Goal: Find specific page/section: Find specific page/section

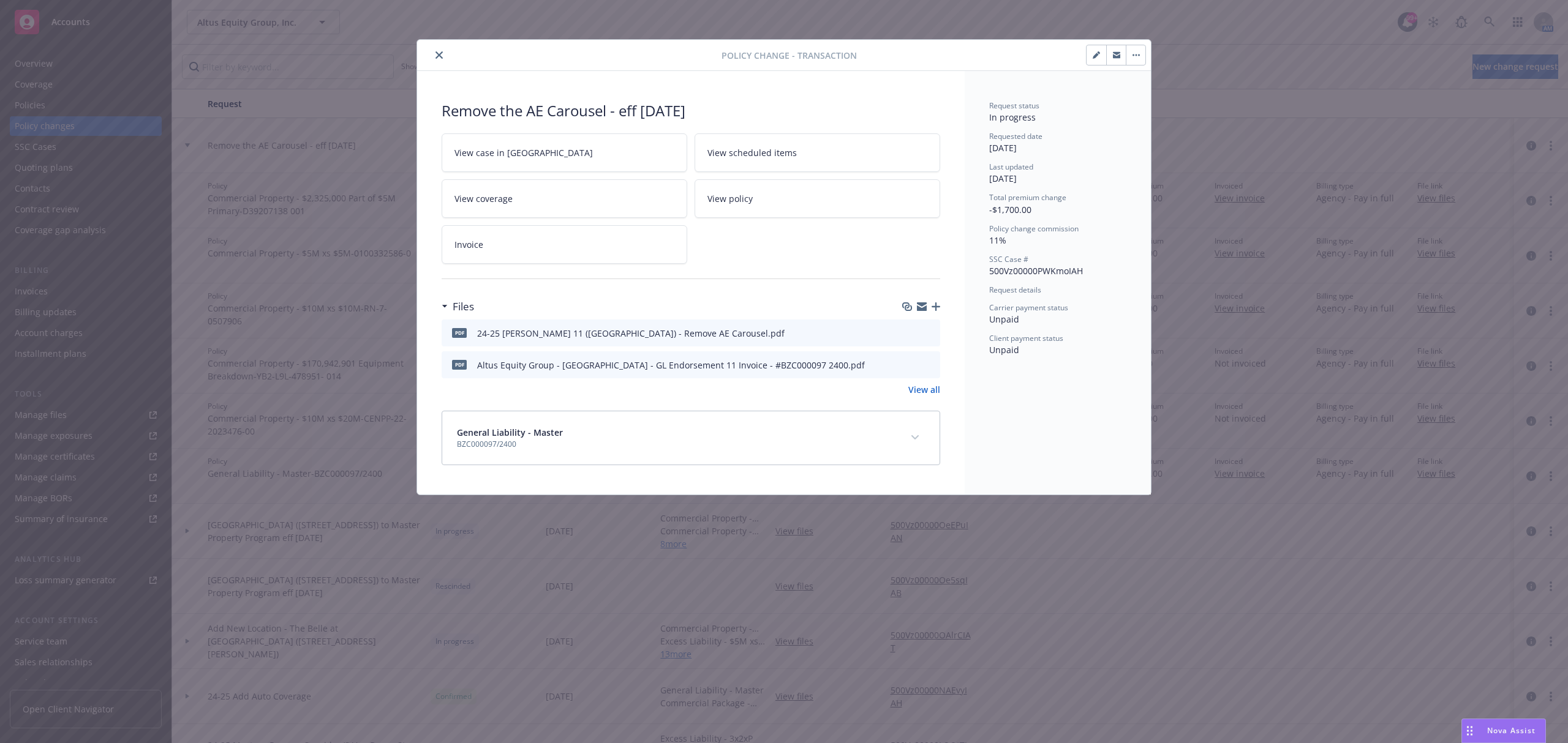
click at [449, 57] on div at bounding box center [571, 55] width 299 height 15
click at [442, 59] on icon "close" at bounding box center [439, 55] width 7 height 7
click at [439, 57] on icon "close" at bounding box center [439, 55] width 7 height 7
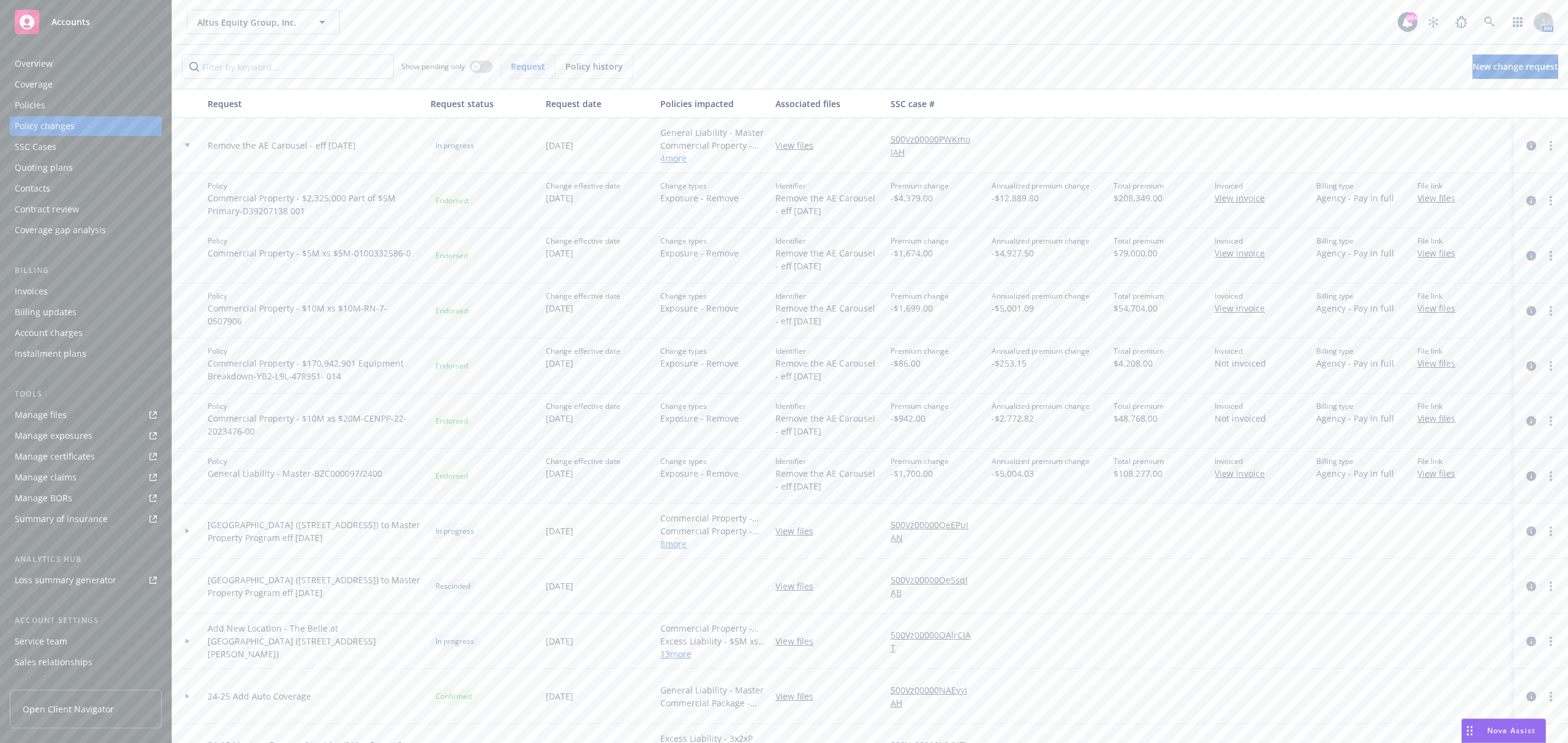
click at [66, 288] on div "Invoices" at bounding box center [85, 291] width 142 height 20
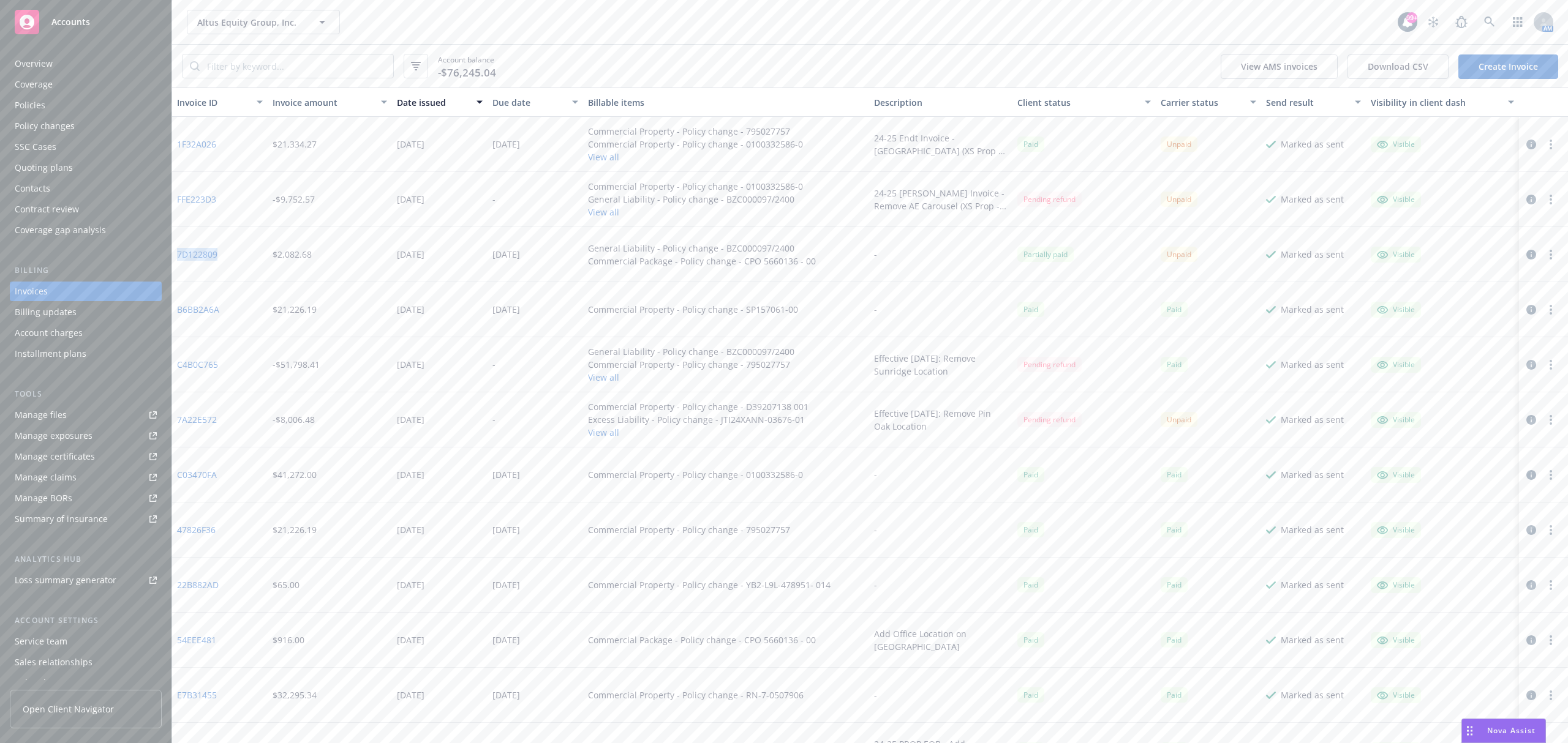
drag, startPoint x: 226, startPoint y: 253, endPoint x: 172, endPoint y: 251, distance: 54.0
click at [172, 251] on div "7D122809" at bounding box center [220, 254] width 95 height 55
copy link "7D122809"
